Goal: Navigation & Orientation: Find specific page/section

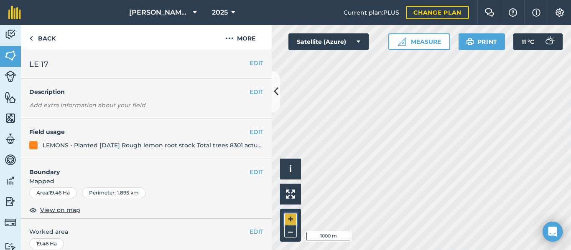
click at [289, 219] on button "+" at bounding box center [290, 219] width 13 height 13
click at [289, 229] on button "–" at bounding box center [290, 232] width 13 height 12
